Goal: Share content: Share content

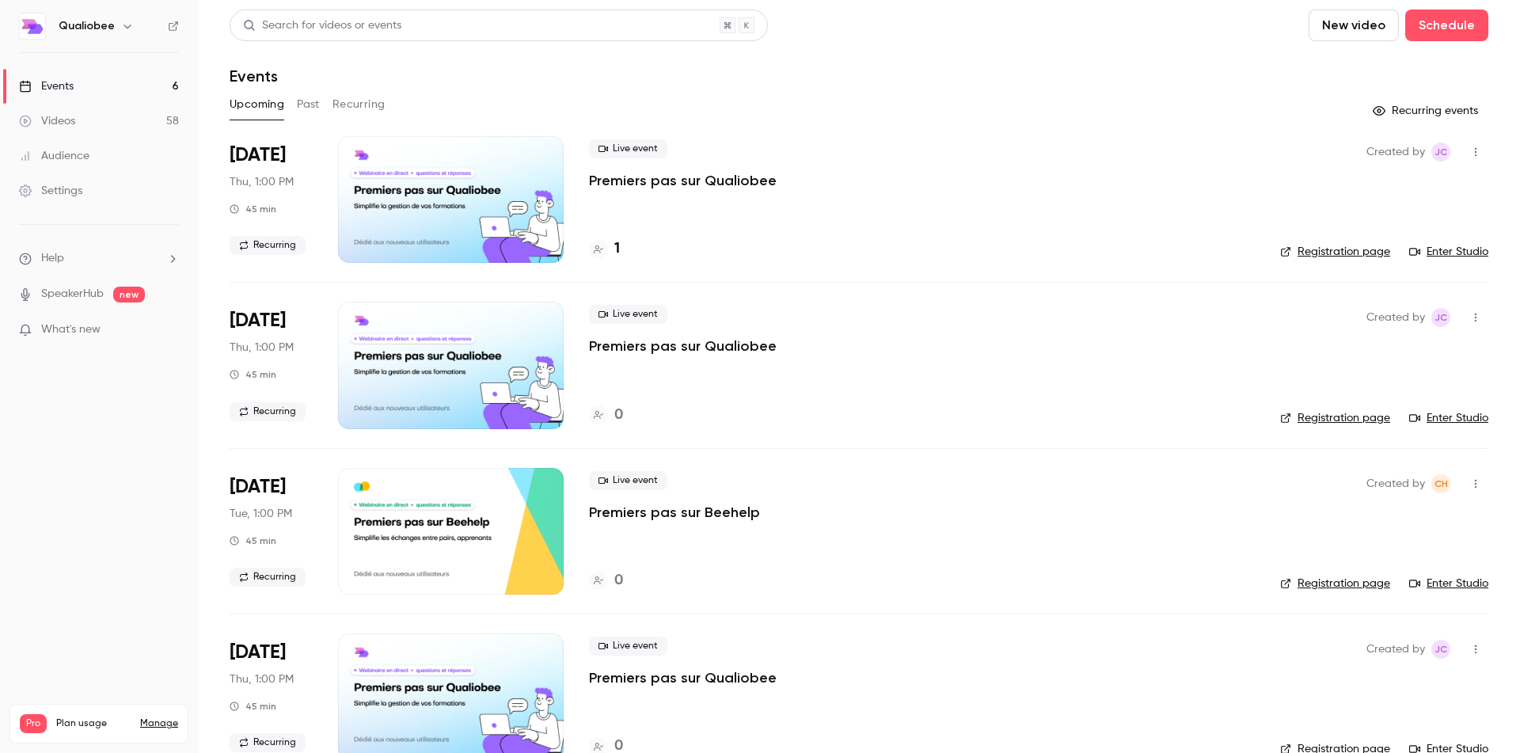
click at [67, 114] on div "Videos" at bounding box center [47, 121] width 56 height 16
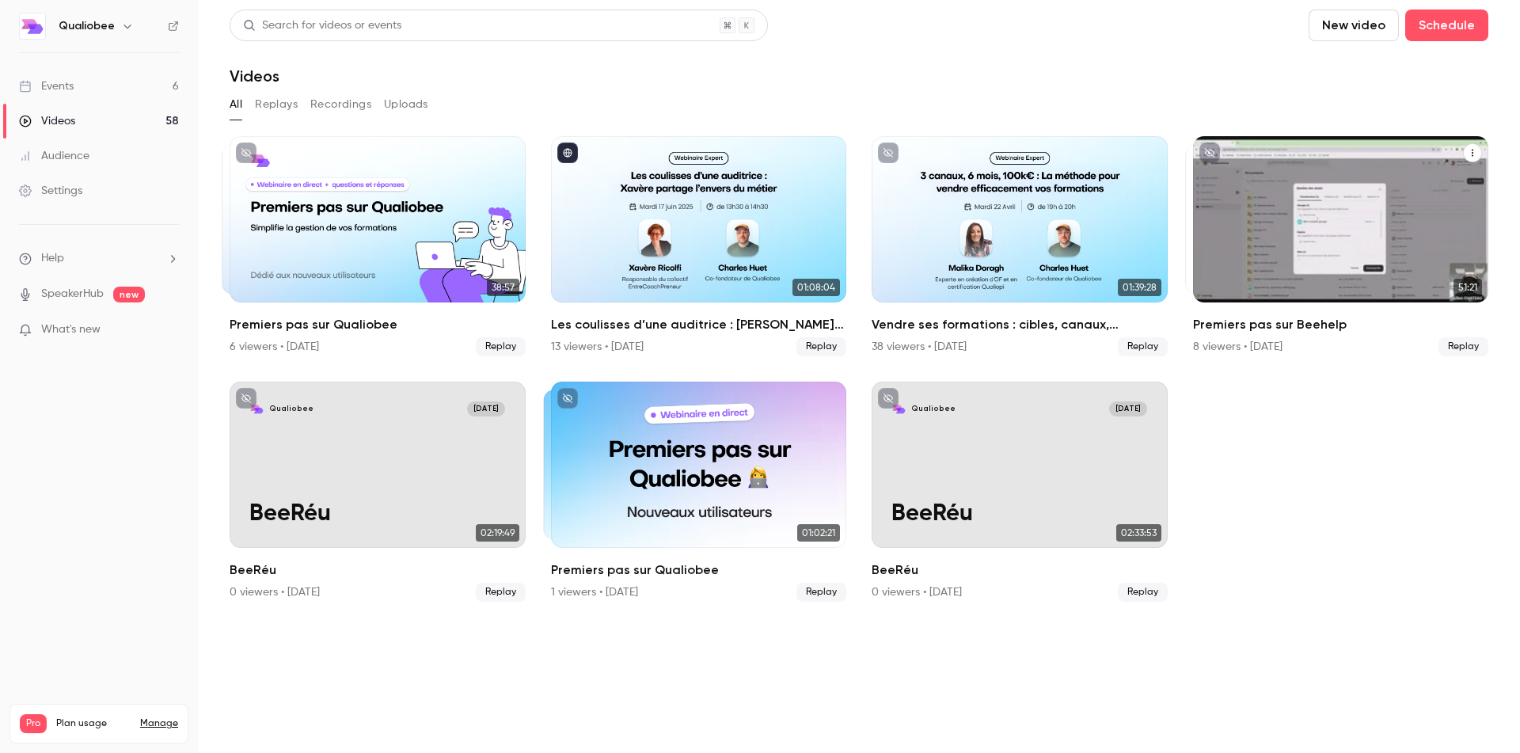
click at [1311, 260] on div "Premiers pas sur Beehelp" at bounding box center [1341, 219] width 296 height 166
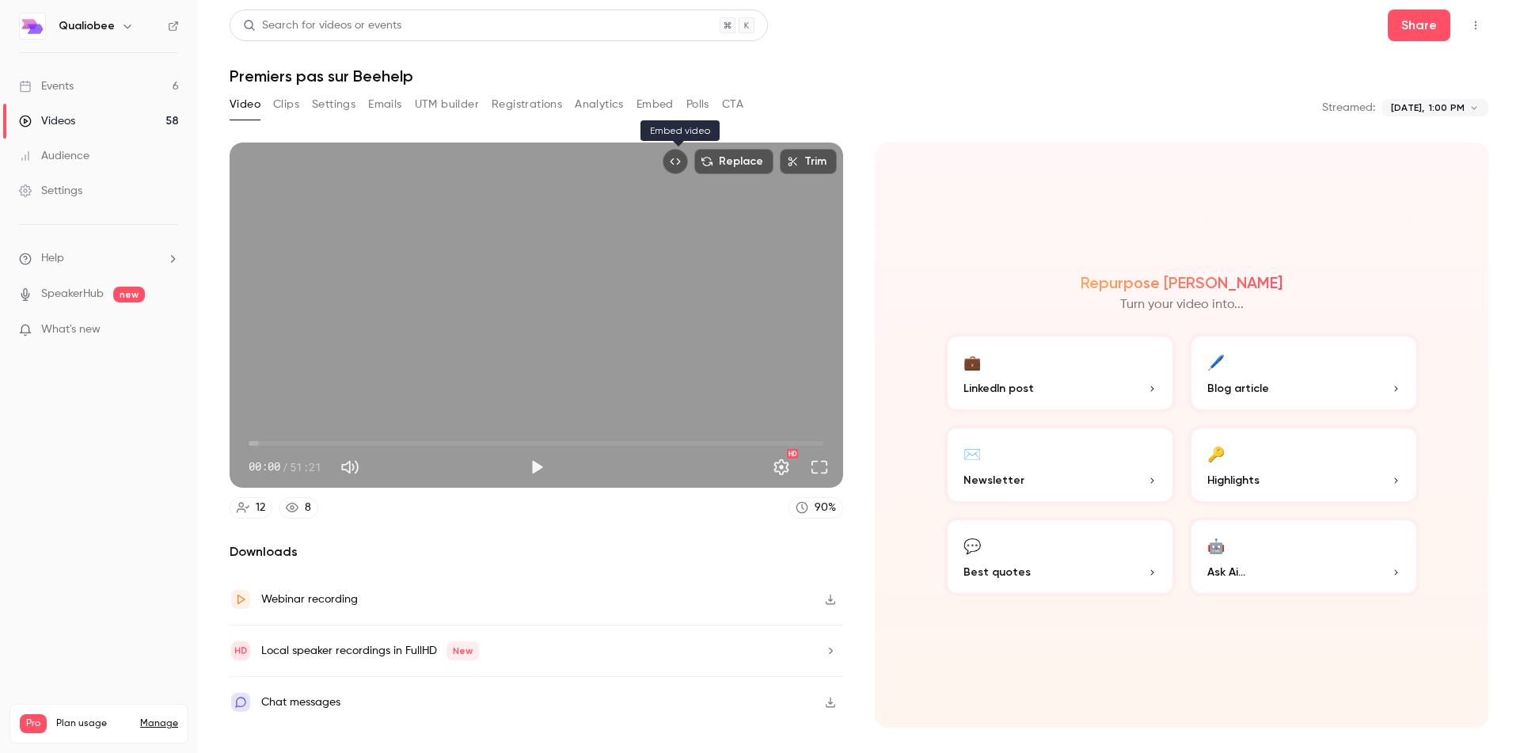
click at [675, 162] on icon "Embed video" at bounding box center [675, 161] width 11 height 11
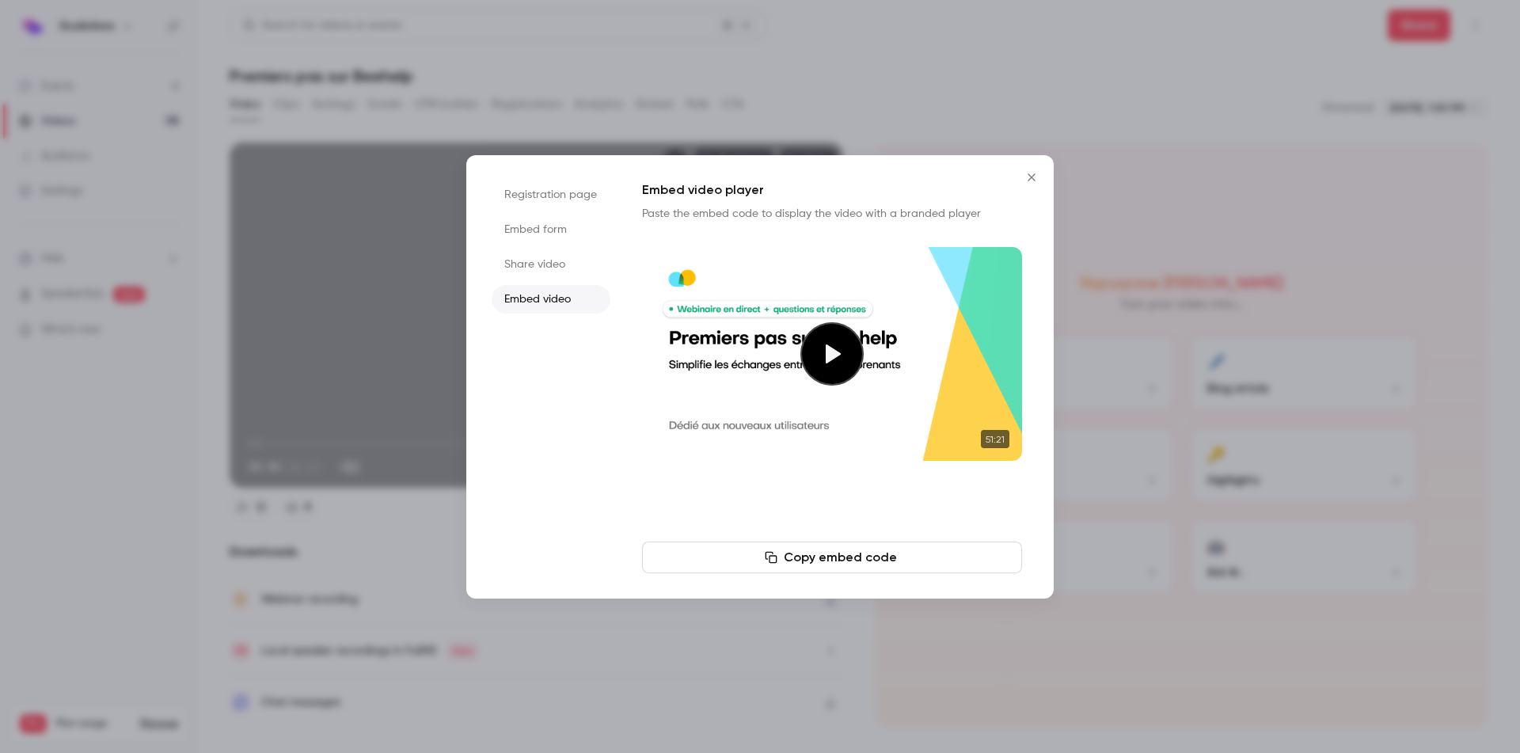
click at [567, 256] on li "Share video" at bounding box center [551, 264] width 119 height 29
click at [783, 559] on button "Copy link" at bounding box center [832, 558] width 380 height 32
